Goal: Find specific page/section: Find specific page/section

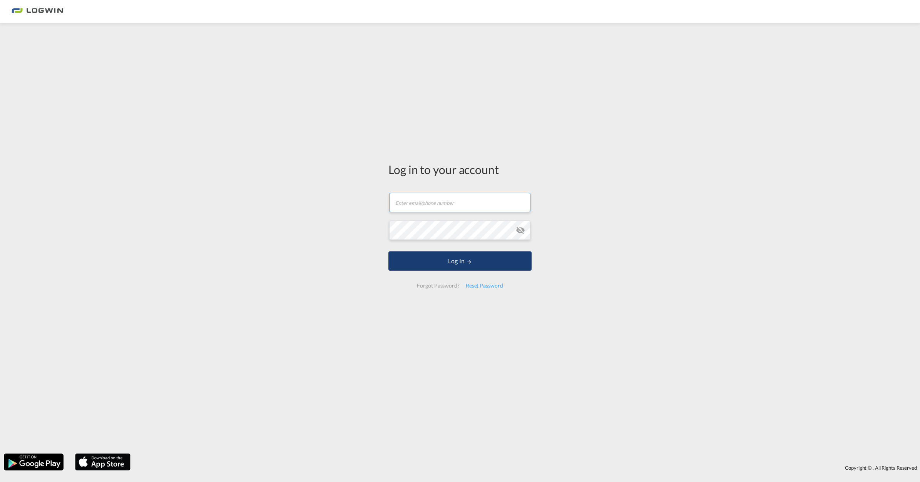
type input "[PERSON_NAME][EMAIL_ADDRESS][PERSON_NAME][DOMAIN_NAME]"
click at [447, 260] on button "Log In" at bounding box center [459, 260] width 143 height 19
